Goal: Task Accomplishment & Management: Manage account settings

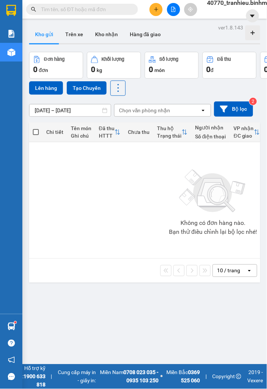
click at [236, 6] on span "40770_tranhieu.binhminhbus" at bounding box center [246, 2] width 90 height 9
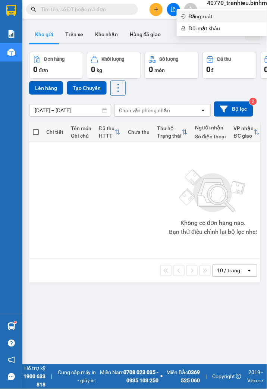
click at [209, 18] on span "Đăng xuất" at bounding box center [226, 16] width 74 height 8
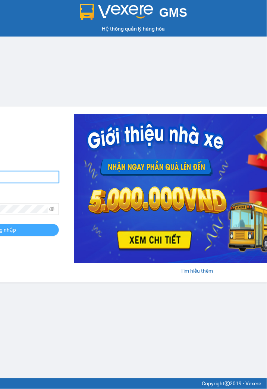
type input "tranhieu.binhminhbus"
click at [25, 232] on button "Đăng nhập" at bounding box center [3, 230] width 112 height 12
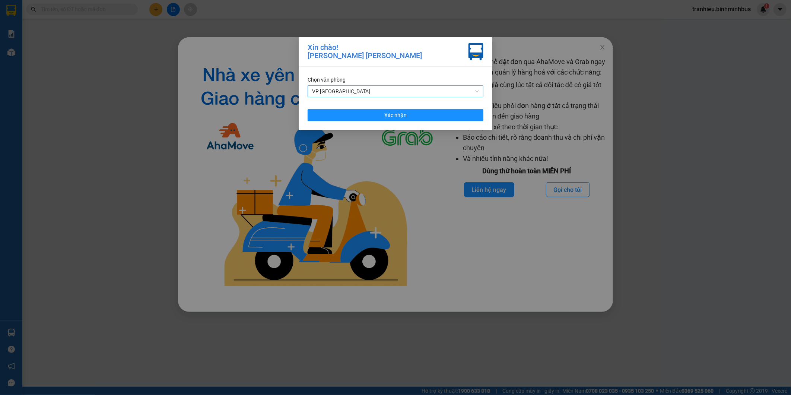
click at [266, 88] on span "VP [GEOGRAPHIC_DATA]" at bounding box center [395, 91] width 167 height 11
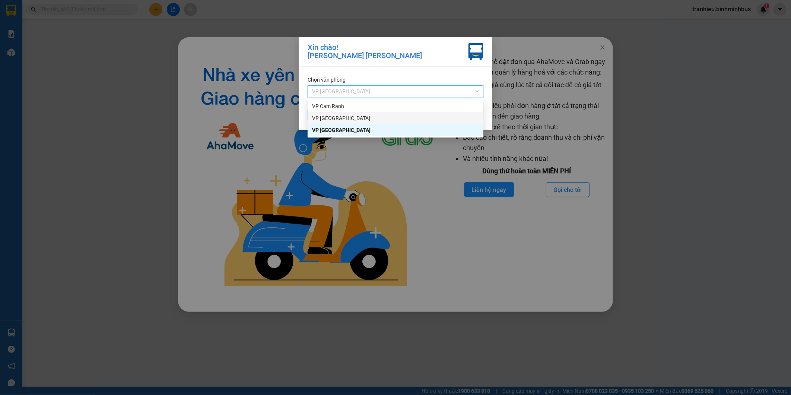
click at [266, 118] on div "VP [GEOGRAPHIC_DATA]" at bounding box center [395, 118] width 167 height 8
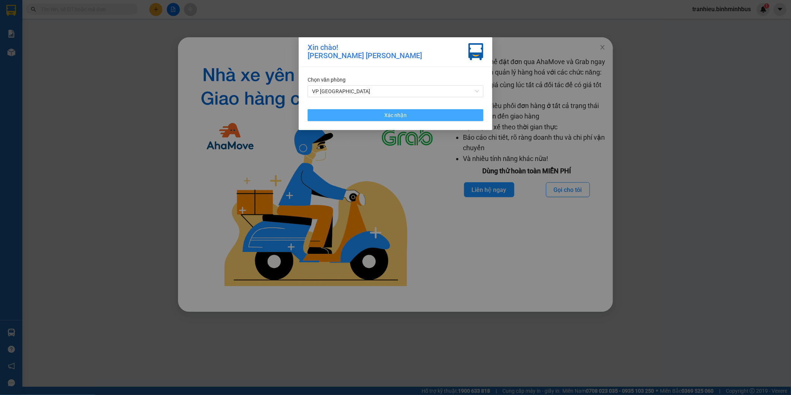
click at [266, 111] on button "Xác nhận" at bounding box center [396, 115] width 176 height 12
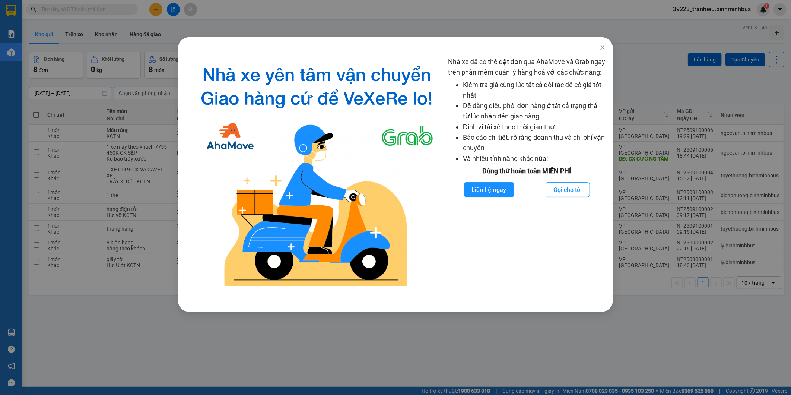
drag, startPoint x: 566, startPoint y: 370, endPoint x: 496, endPoint y: 344, distance: 75.2
click at [266, 369] on div "Nhà xe đã có thể đặt đơn qua AhaMove và Grab ngay trên phần mềm quản lý hàng ho…" at bounding box center [395, 197] width 791 height 395
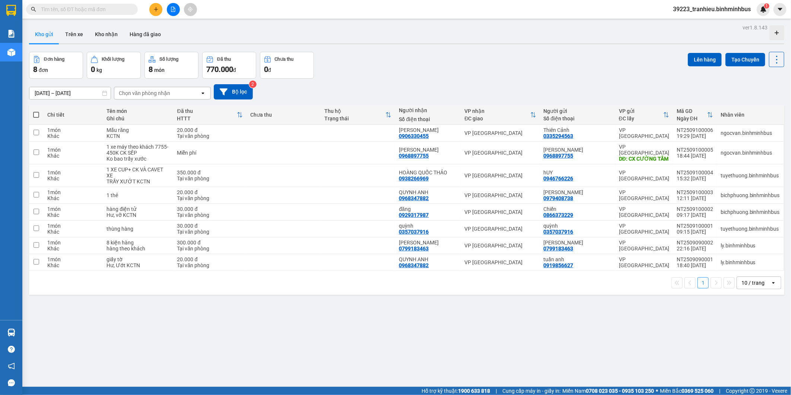
click at [149, 300] on div "ver 1.8.143 Kho gửi Trên xe [PERSON_NAME] Hàng đã [PERSON_NAME] hàng 8 đơn [PER…" at bounding box center [407, 219] width 762 height 395
click at [224, 325] on div "ver 1.8.143 Kho gửi Trên xe [PERSON_NAME] Hàng đã [PERSON_NAME] hàng 8 đơn [PER…" at bounding box center [407, 219] width 762 height 395
